Goal: Task Accomplishment & Management: Manage account settings

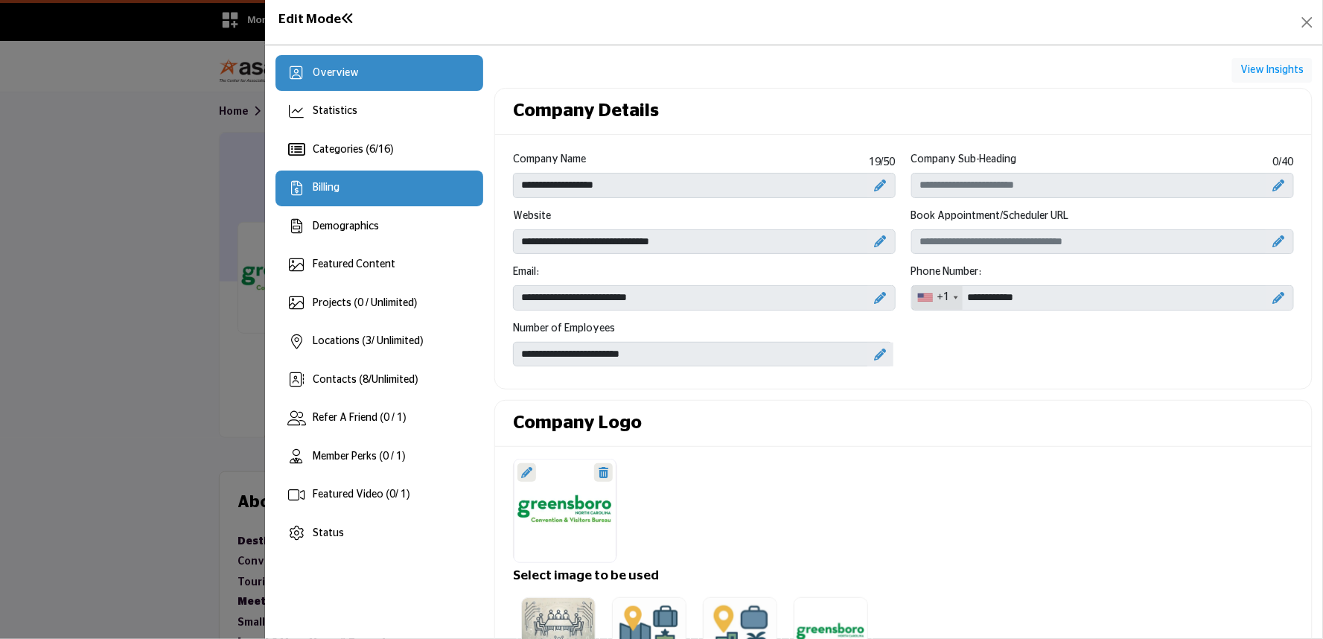
click at [348, 185] on div "Billing" at bounding box center [379, 188] width 208 height 36
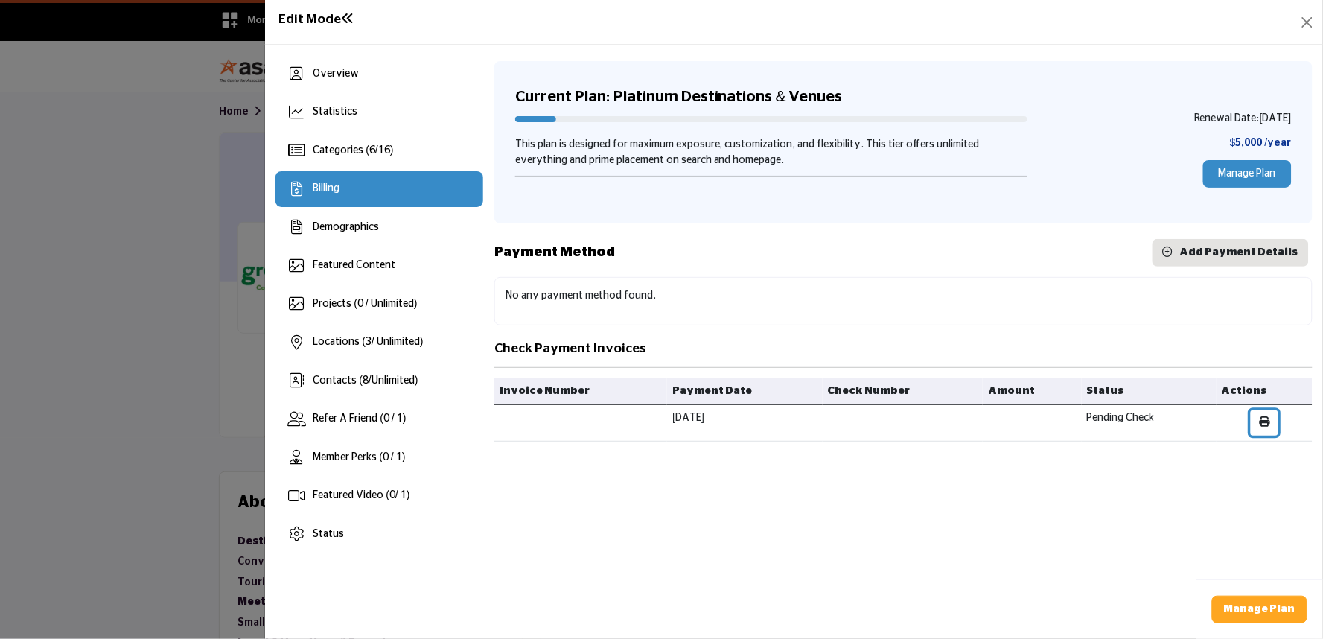
click at [1268, 419] on icon "button" at bounding box center [1264, 421] width 10 height 10
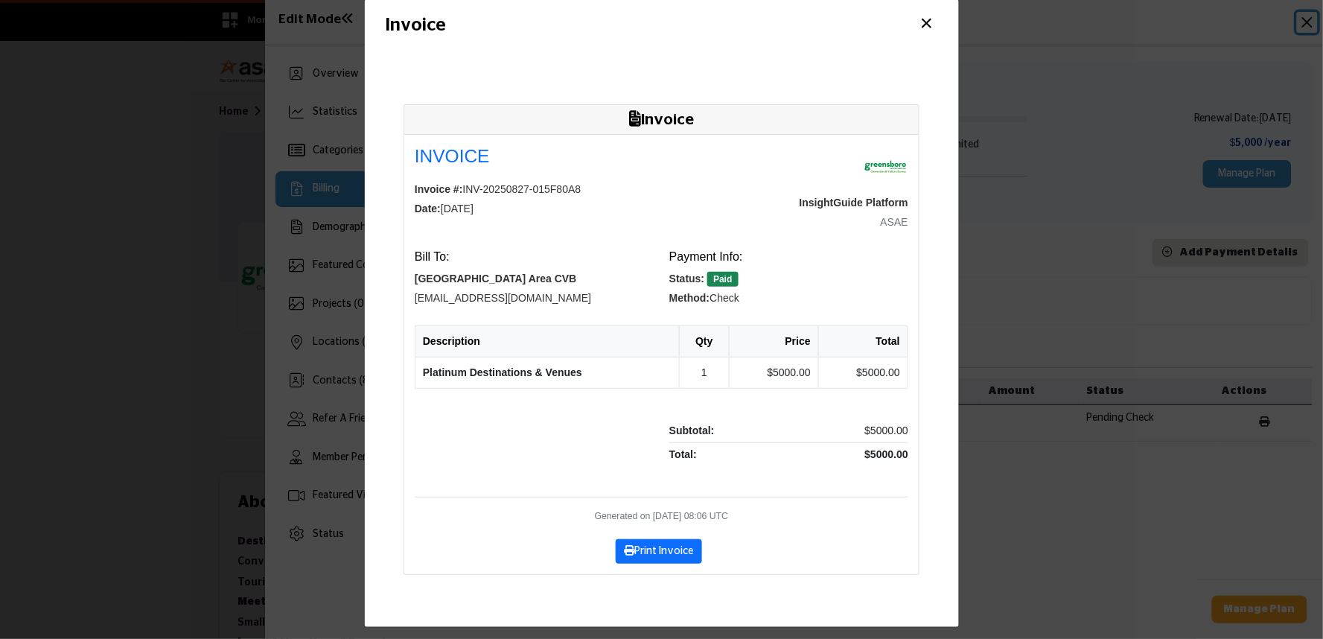
scroll to position [27, 0]
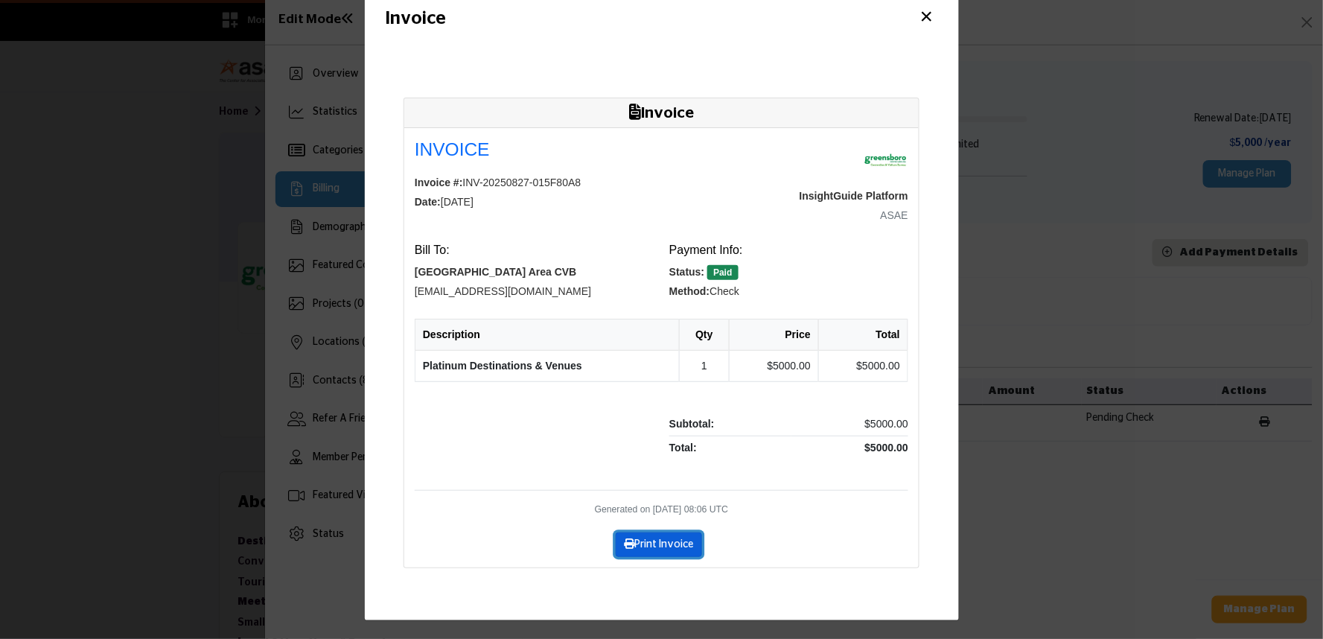
click at [648, 546] on button "Print Invoice" at bounding box center [659, 544] width 86 height 25
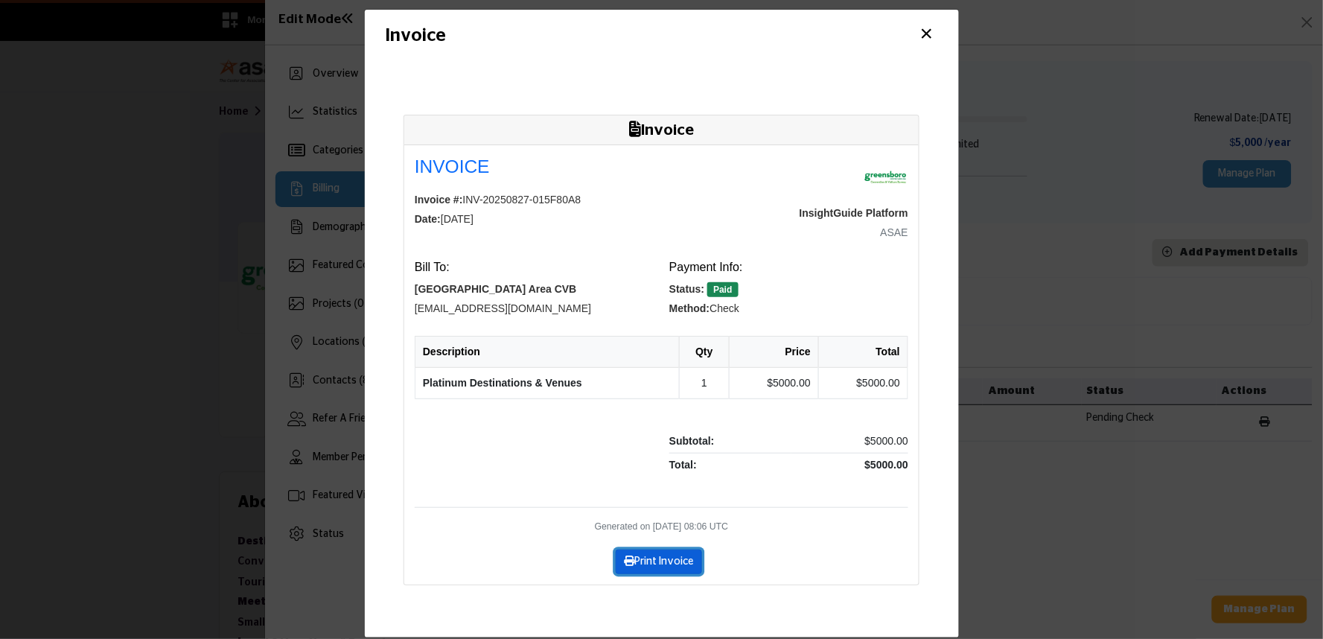
scroll to position [0, 0]
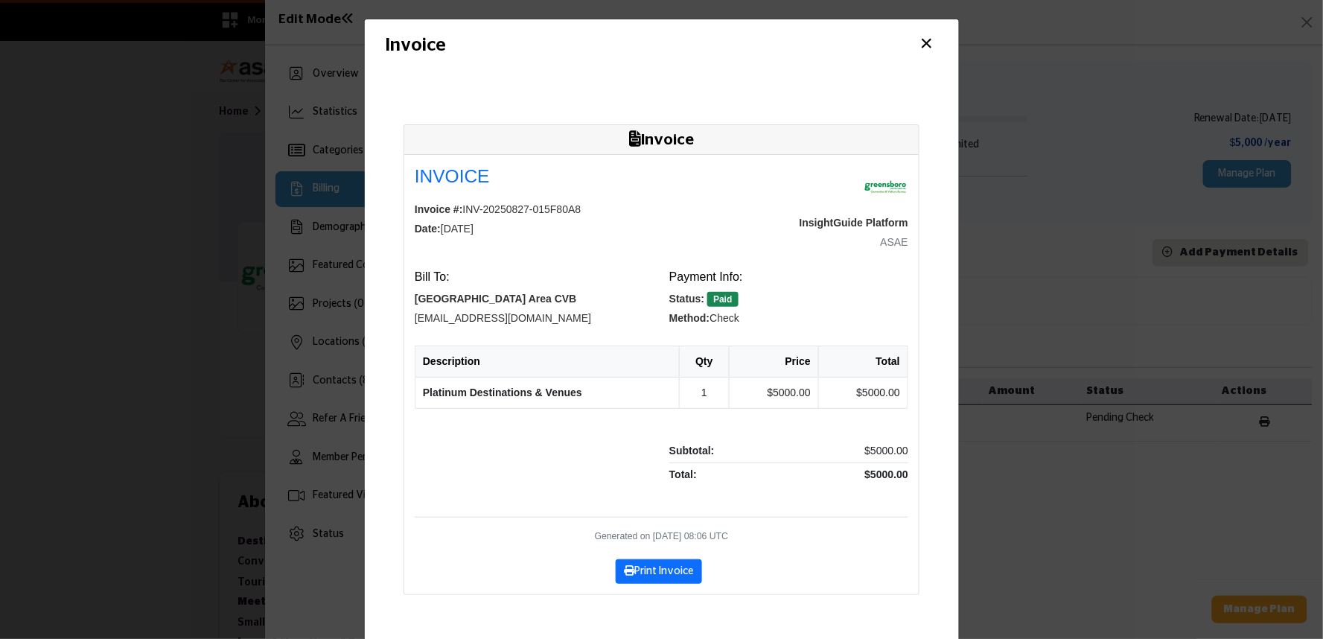
click at [920, 46] on button "×" at bounding box center [927, 44] width 22 height 28
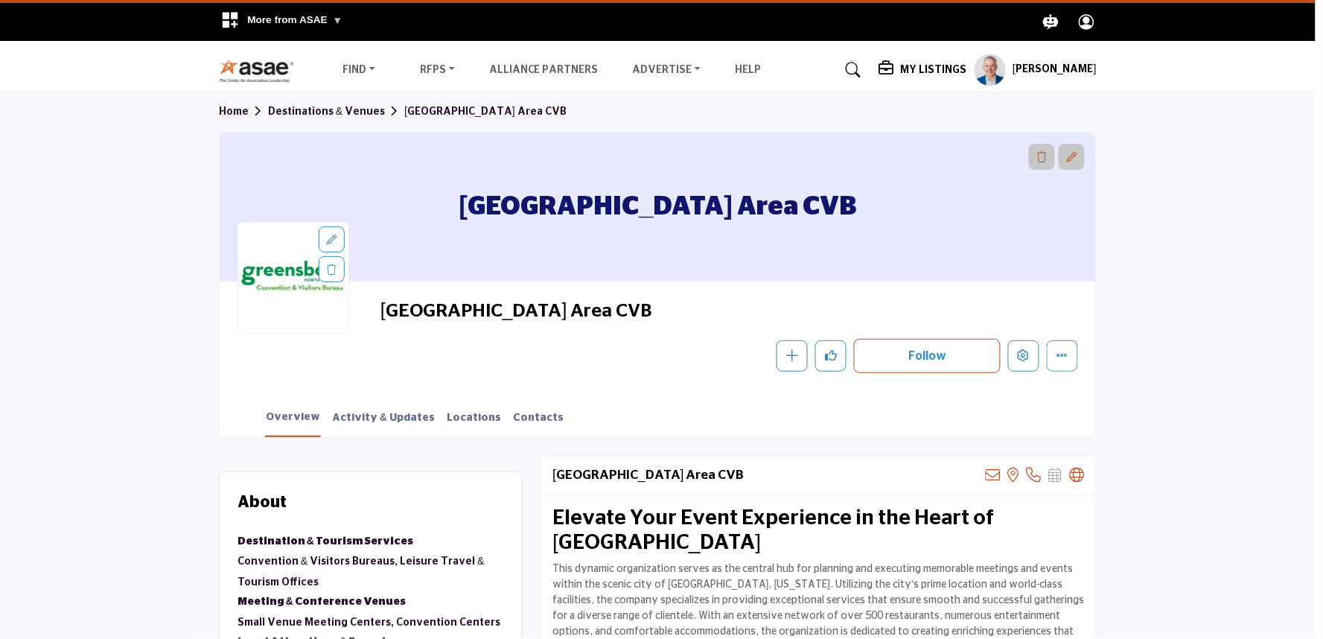
click at [85, 332] on div at bounding box center [661, 319] width 1323 height 639
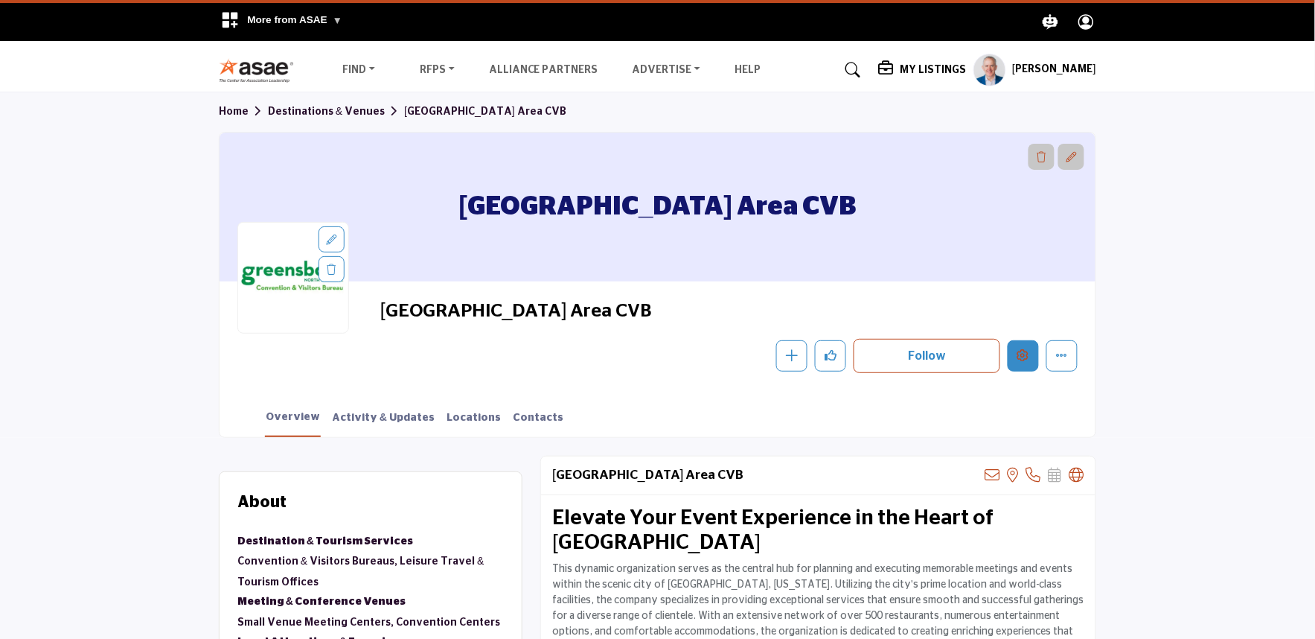
click at [1016, 355] on button "Edit company" at bounding box center [1023, 355] width 31 height 31
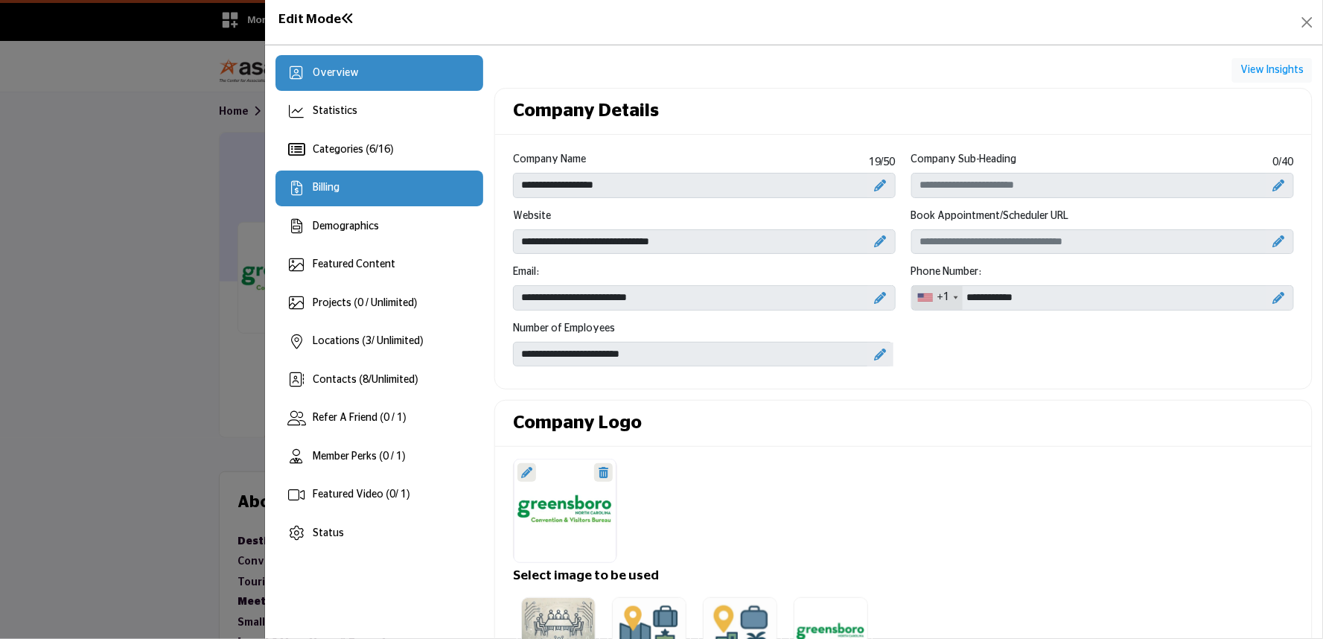
click at [352, 184] on div "Billing" at bounding box center [379, 188] width 208 height 36
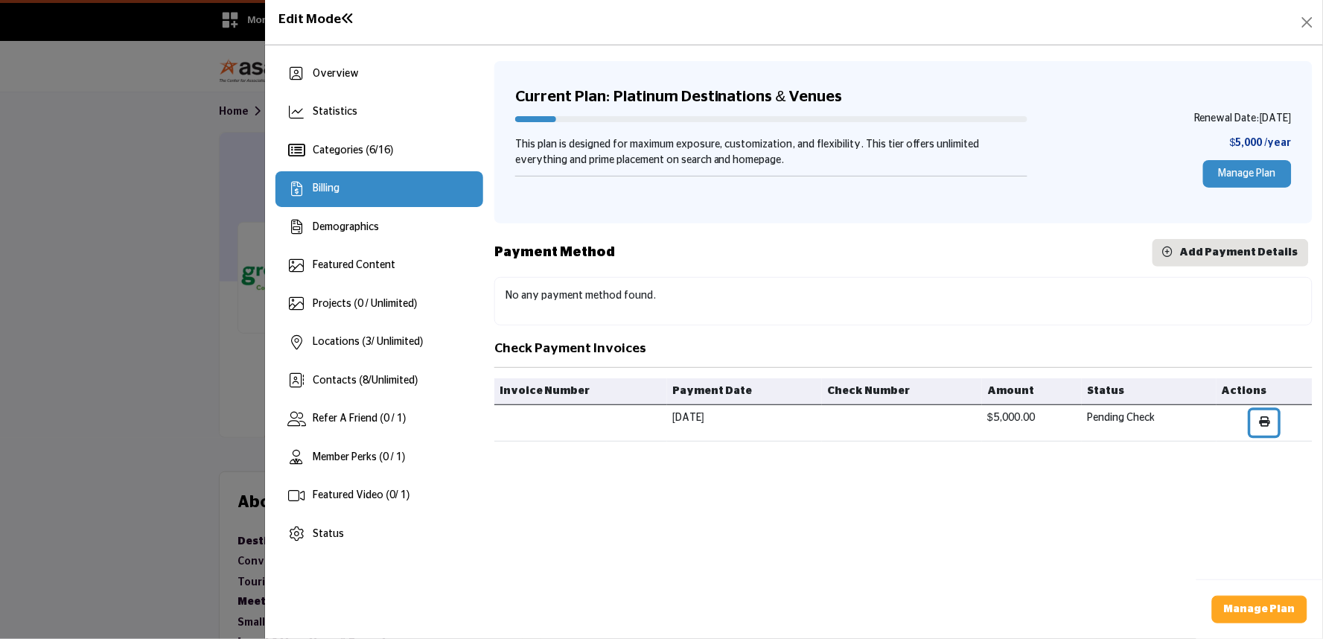
click at [1264, 424] on icon "button" at bounding box center [1264, 421] width 10 height 10
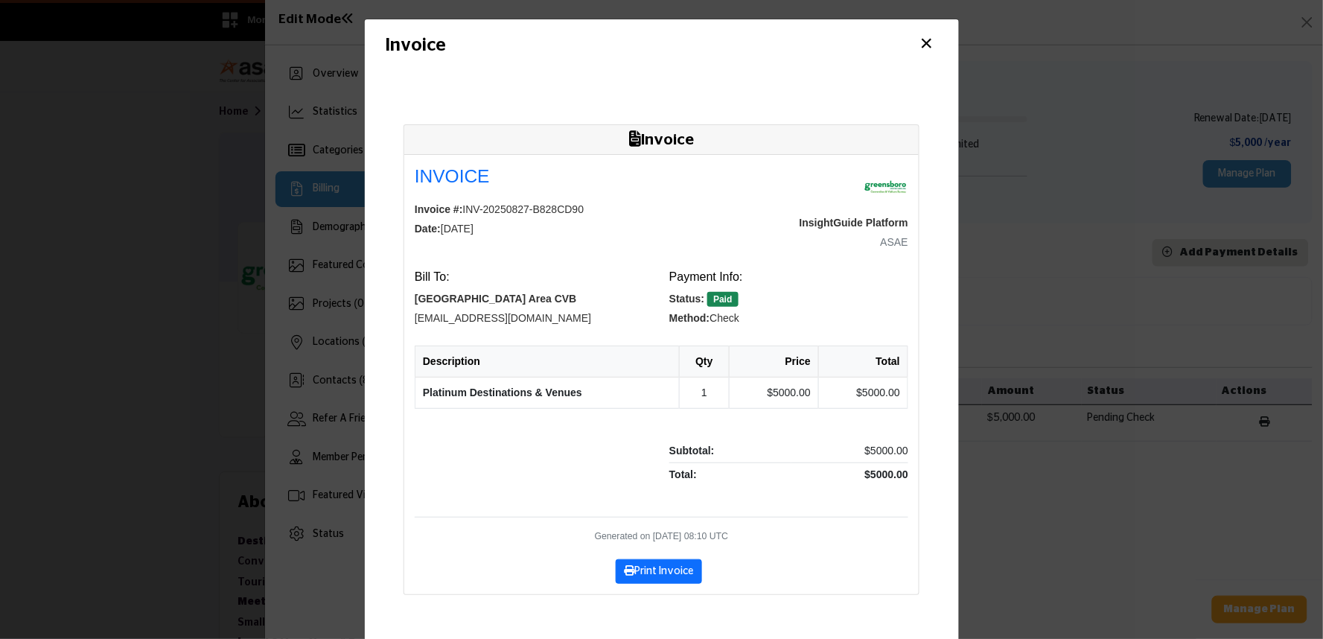
click at [917, 42] on button "×" at bounding box center [927, 44] width 22 height 28
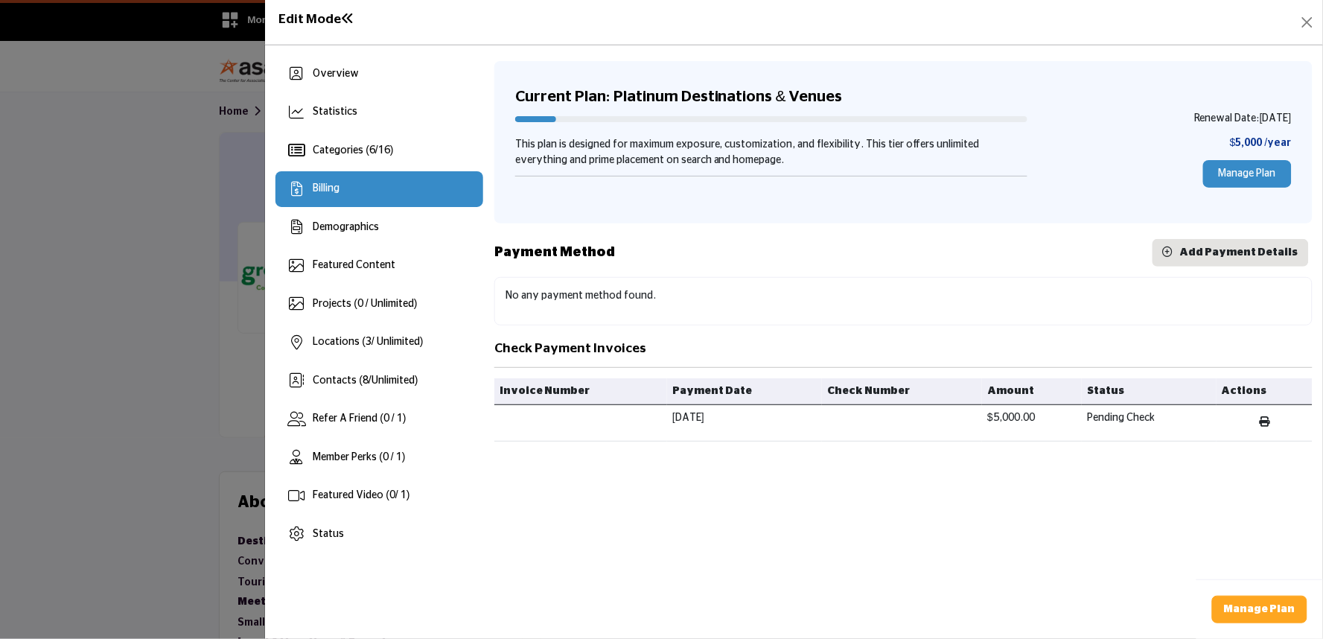
click at [90, 298] on div at bounding box center [661, 319] width 1323 height 639
